Goal: Understand process/instructions: Learn how to perform a task or action

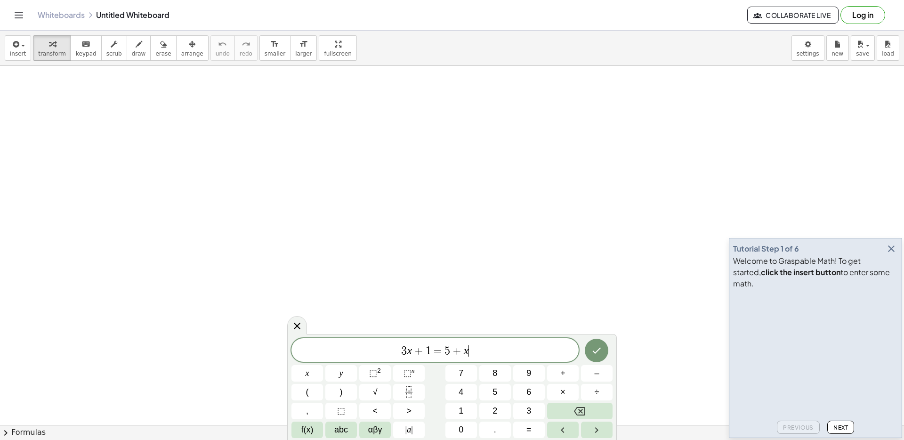
scroll to position [0, 0]
drag, startPoint x: 484, startPoint y: 350, endPoint x: 356, endPoint y: 348, distance: 128.1
click at [356, 348] on span "3 x + 1 = 5 + x" at bounding box center [434, 350] width 287 height 13
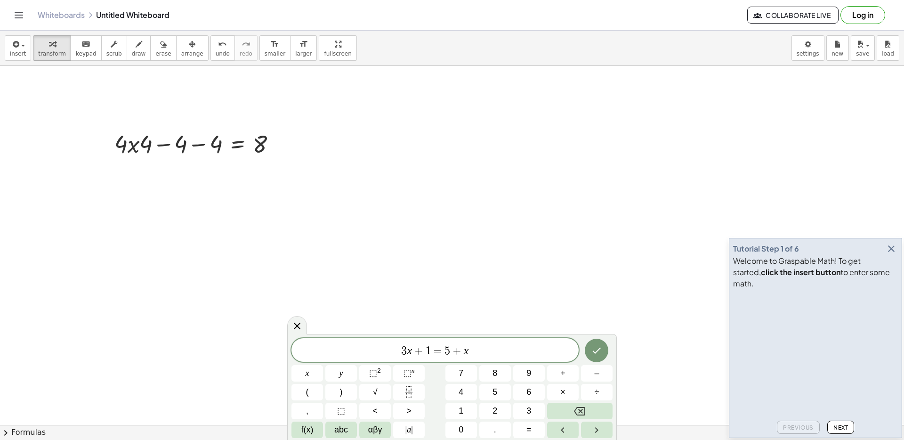
scroll to position [6, 0]
click at [445, 352] on span "5" at bounding box center [448, 350] width 6 height 11
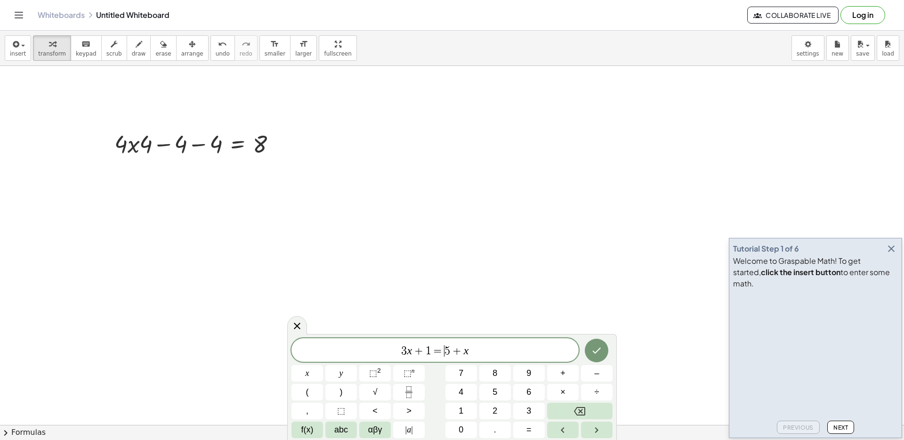
click at [445, 352] on span "5" at bounding box center [448, 350] width 6 height 11
drag, startPoint x: 463, startPoint y: 352, endPoint x: 366, endPoint y: 348, distance: 96.6
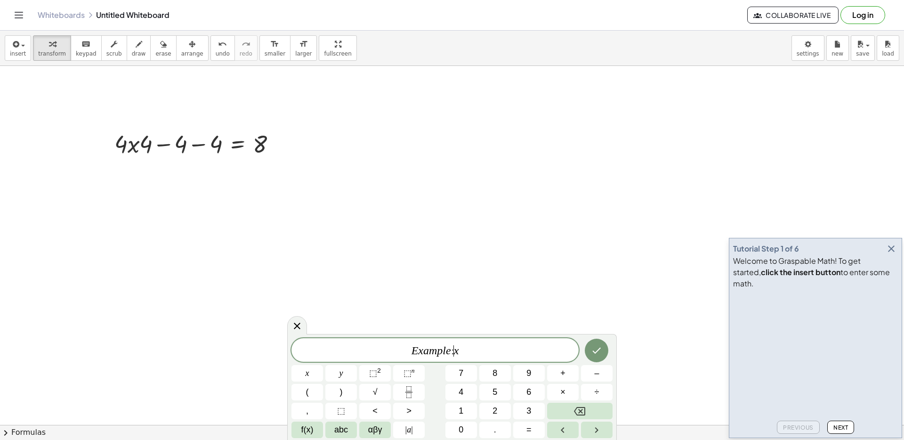
click at [486, 351] on span "E x a m p l e : ​ x" at bounding box center [434, 350] width 287 height 13
click at [598, 347] on icon "Done" at bounding box center [596, 350] width 11 height 11
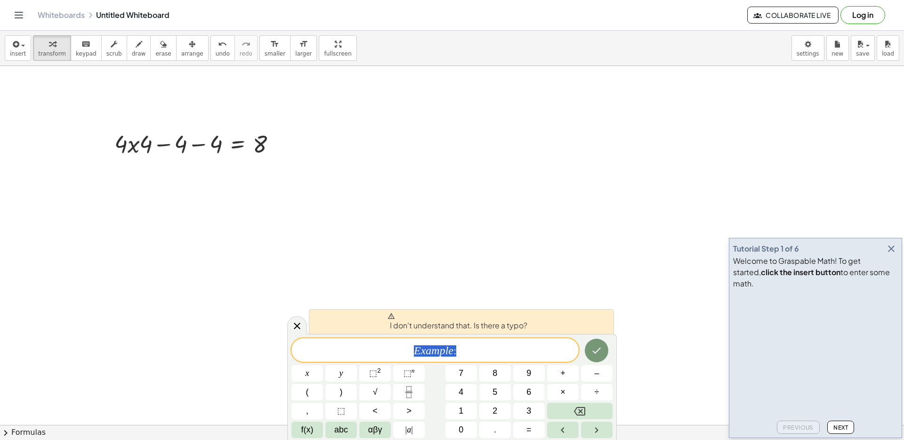
drag, startPoint x: 468, startPoint y: 351, endPoint x: 376, endPoint y: 351, distance: 91.8
click at [375, 351] on span "E x a m p l e :" at bounding box center [434, 350] width 287 height 13
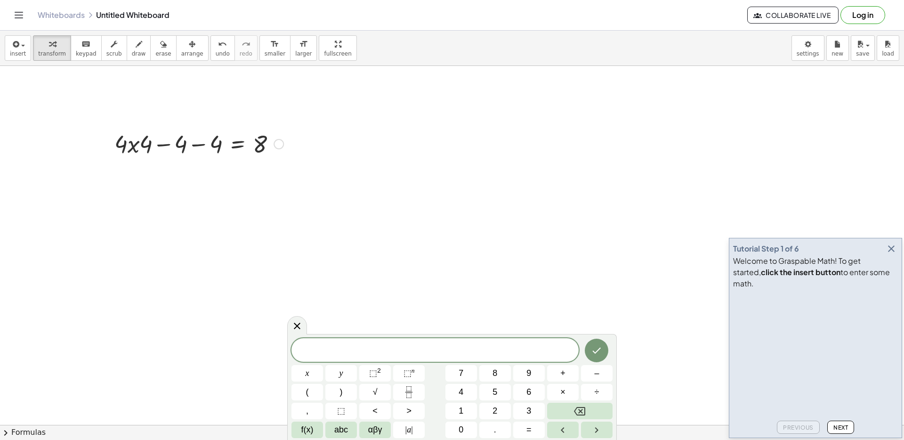
click at [154, 154] on div at bounding box center [199, 143] width 178 height 32
click at [412, 386] on icon "Fraction" at bounding box center [409, 392] width 12 height 12
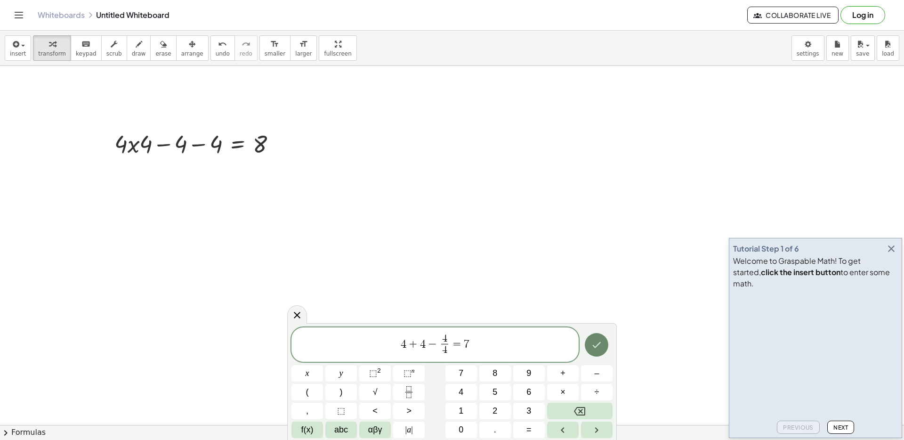
click at [597, 346] on icon "Done" at bounding box center [597, 345] width 8 height 6
